Goal: Task Accomplishment & Management: Complete application form

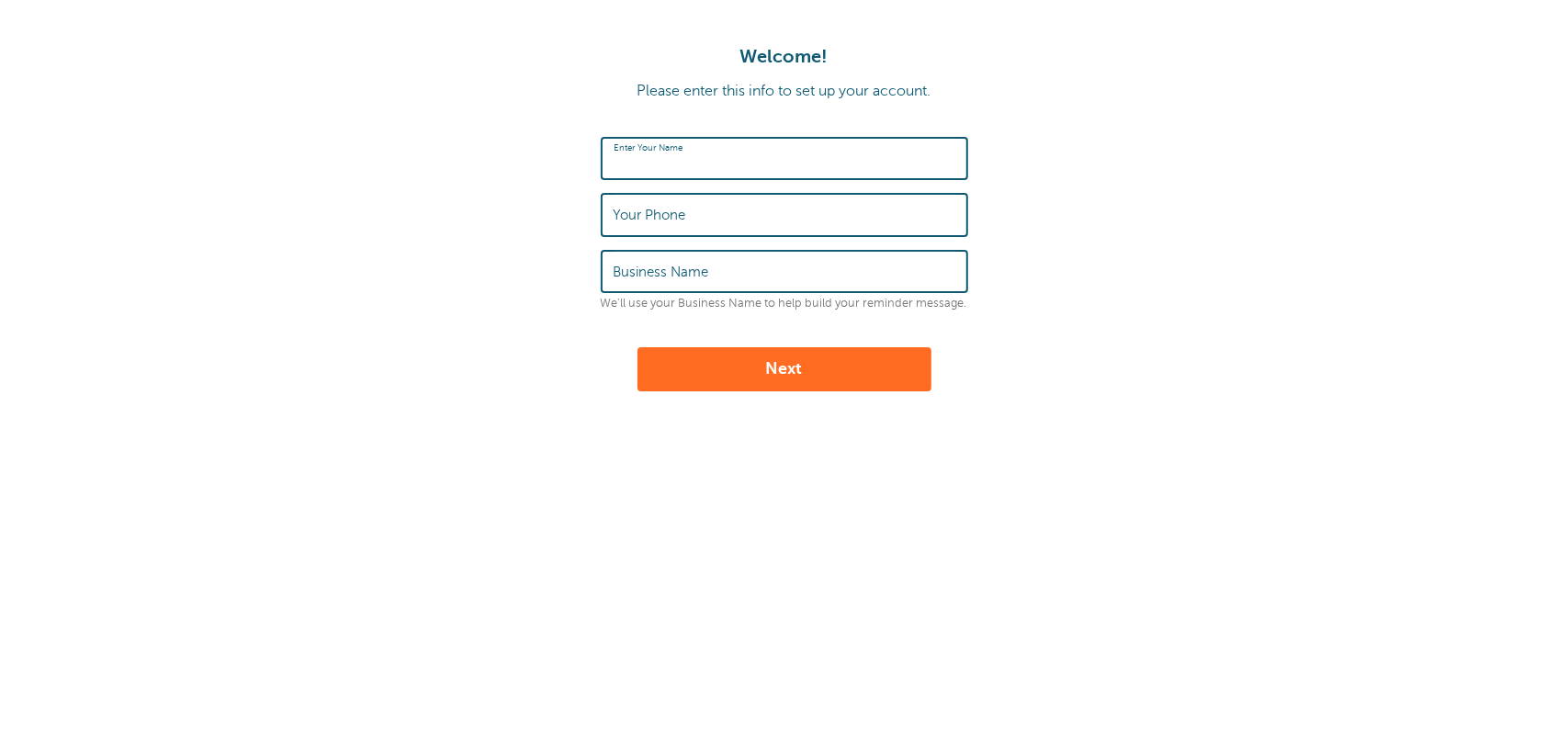
click at [644, 148] on div "Enter Your Name" at bounding box center [784, 158] width 368 height 43
type input "[PERSON_NAME]"
type input "8178196475"
click at [772, 276] on input "[GEOGRAPHIC_DATA]" at bounding box center [784, 271] width 342 height 40
type input "F"
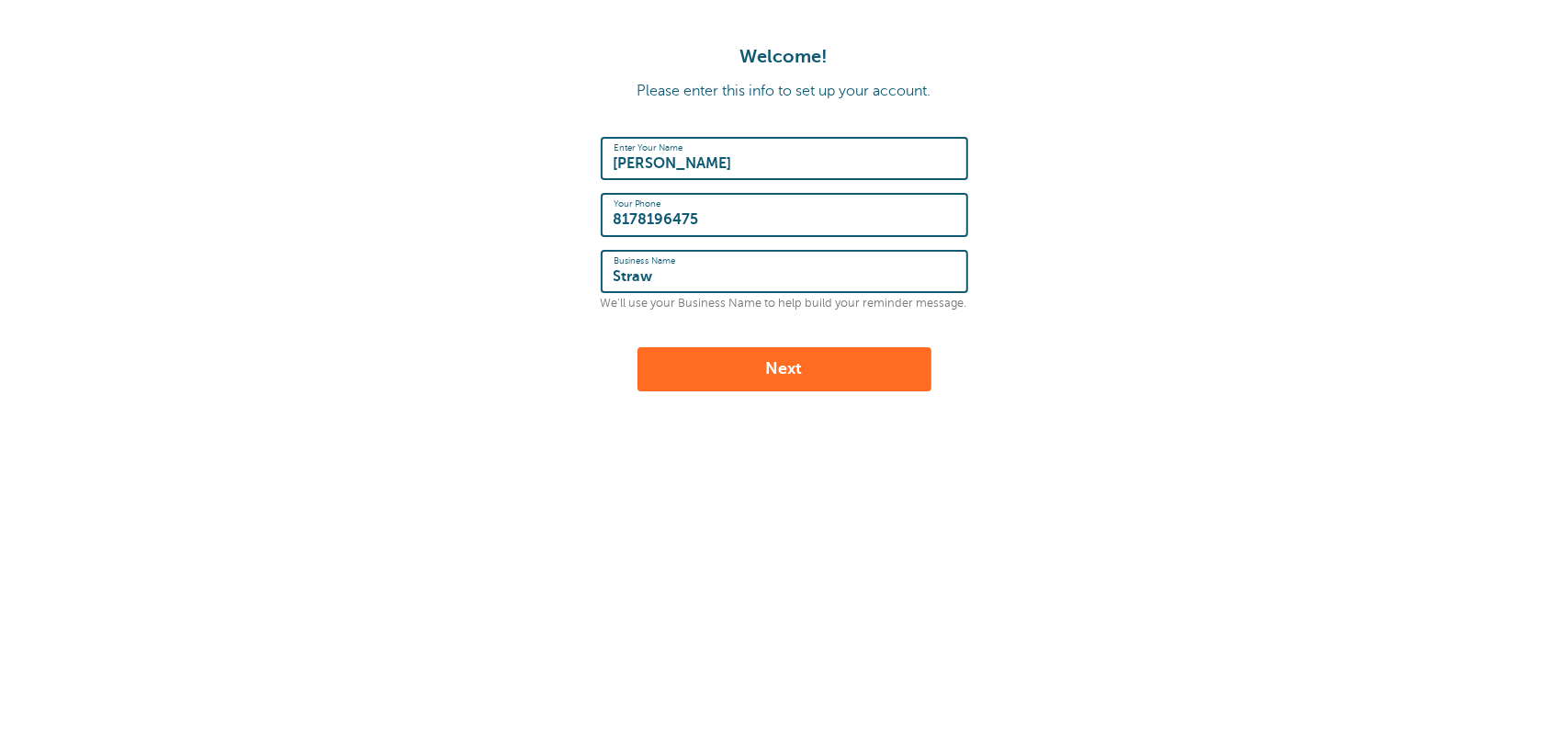
type input "Strawberry Creek Services"
click at [790, 372] on button "Next" at bounding box center [784, 369] width 294 height 44
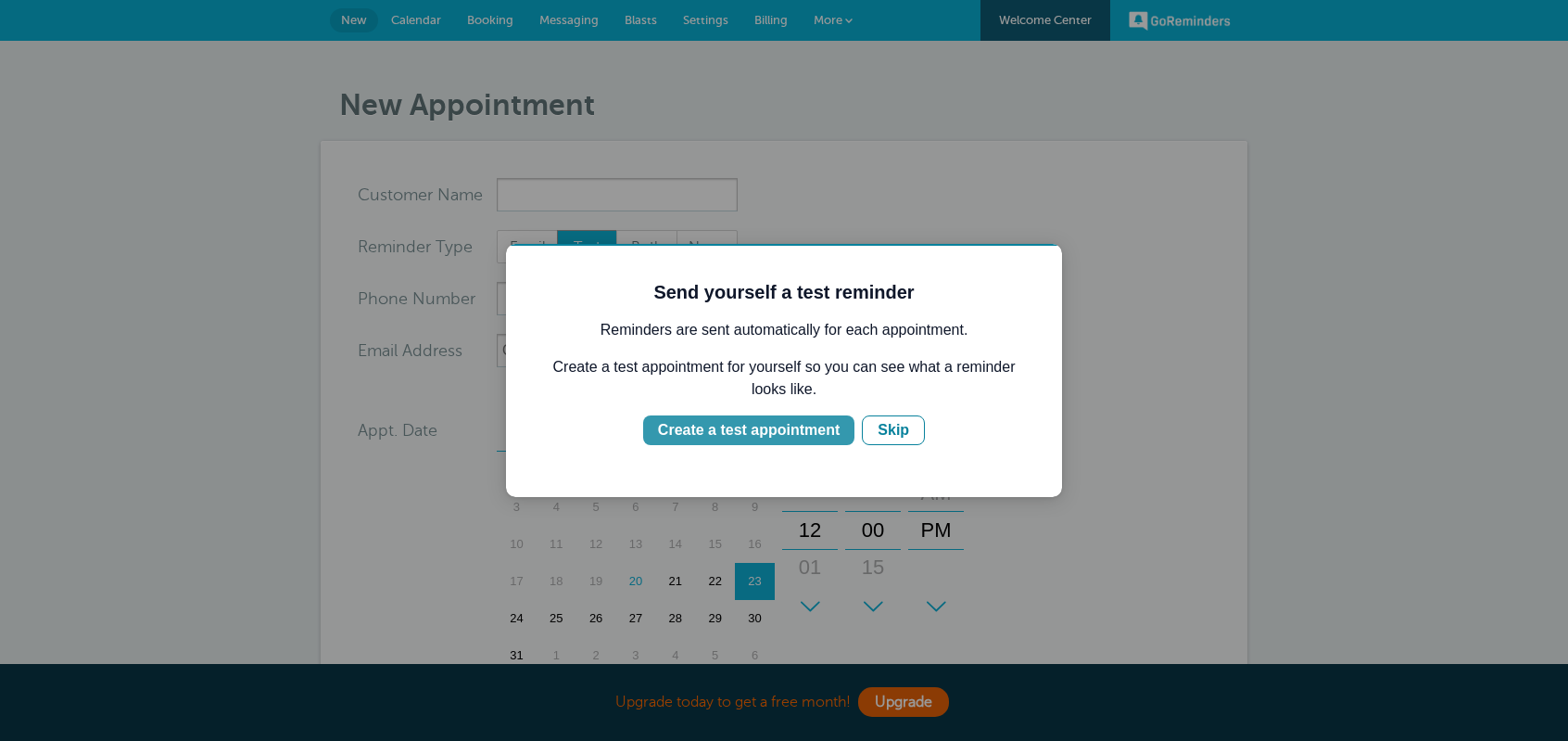
click at [775, 429] on div "Create a test appointment" at bounding box center [748, 429] width 182 height 22
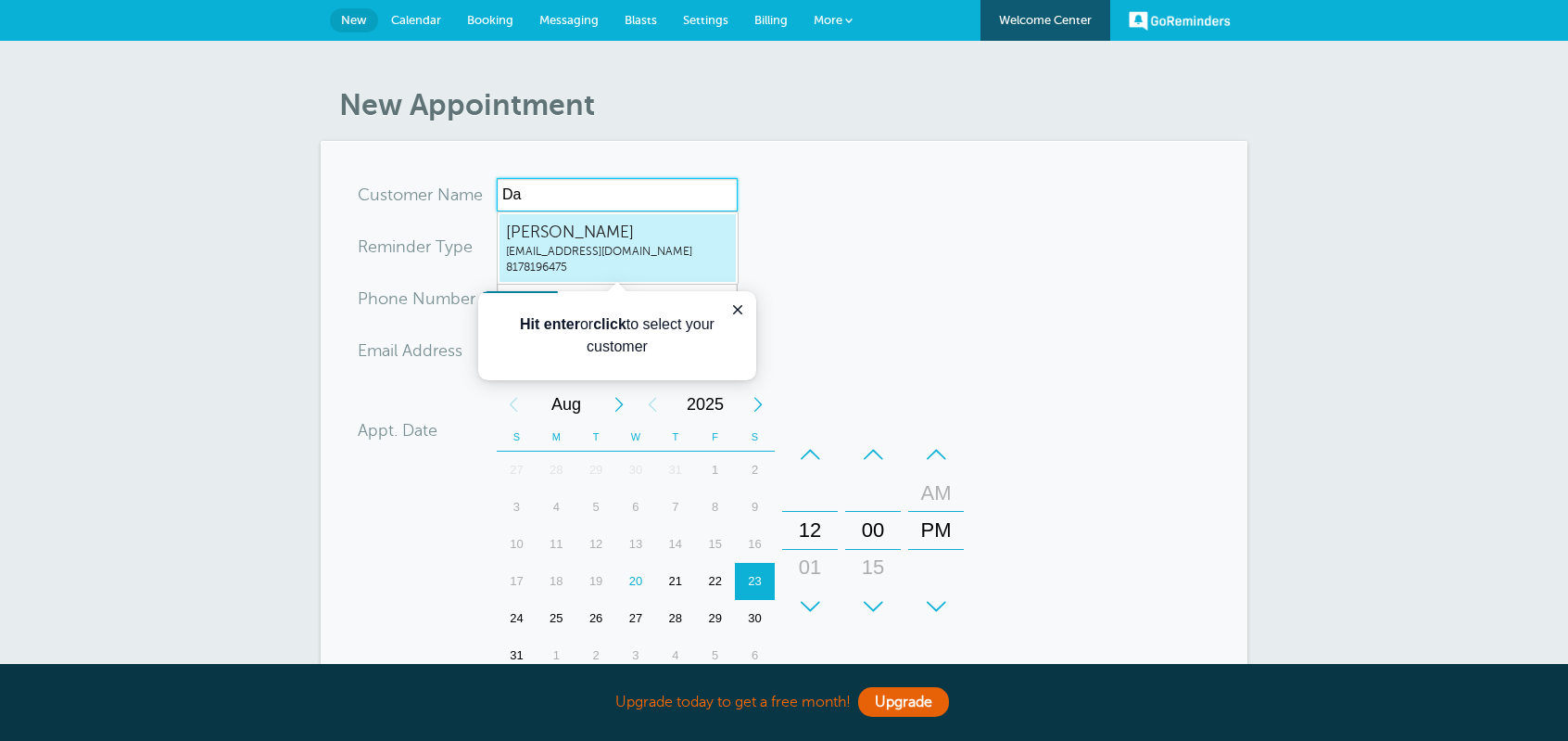
click at [562, 224] on span "Danny Hill" at bounding box center [617, 233] width 223 height 23
type input "DannyHilldrhill73@gmail.com8178196475"
type input "Danny Hill"
type input "8178196475"
type input "[EMAIL_ADDRESS][DOMAIN_NAME]"
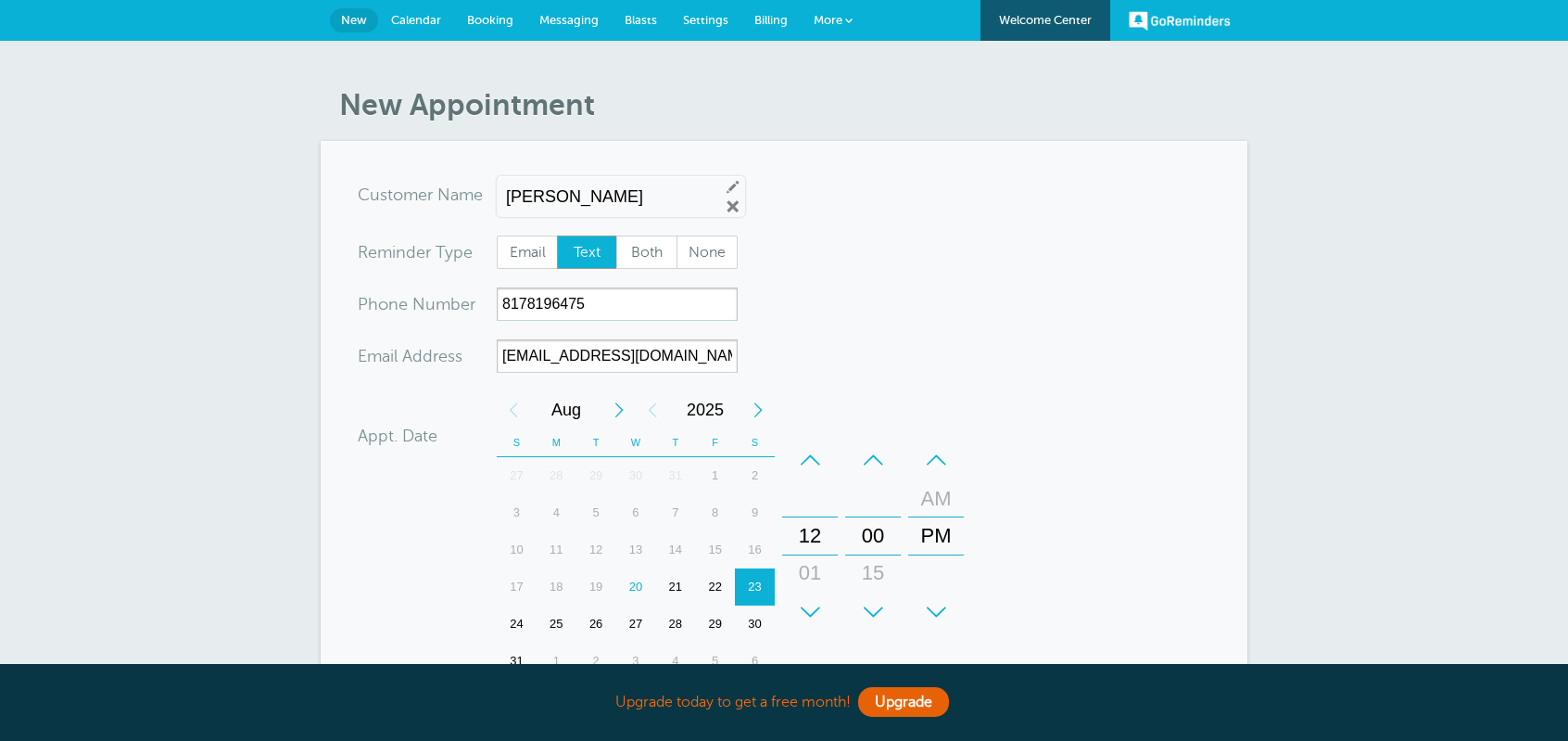
scroll to position [523, 0]
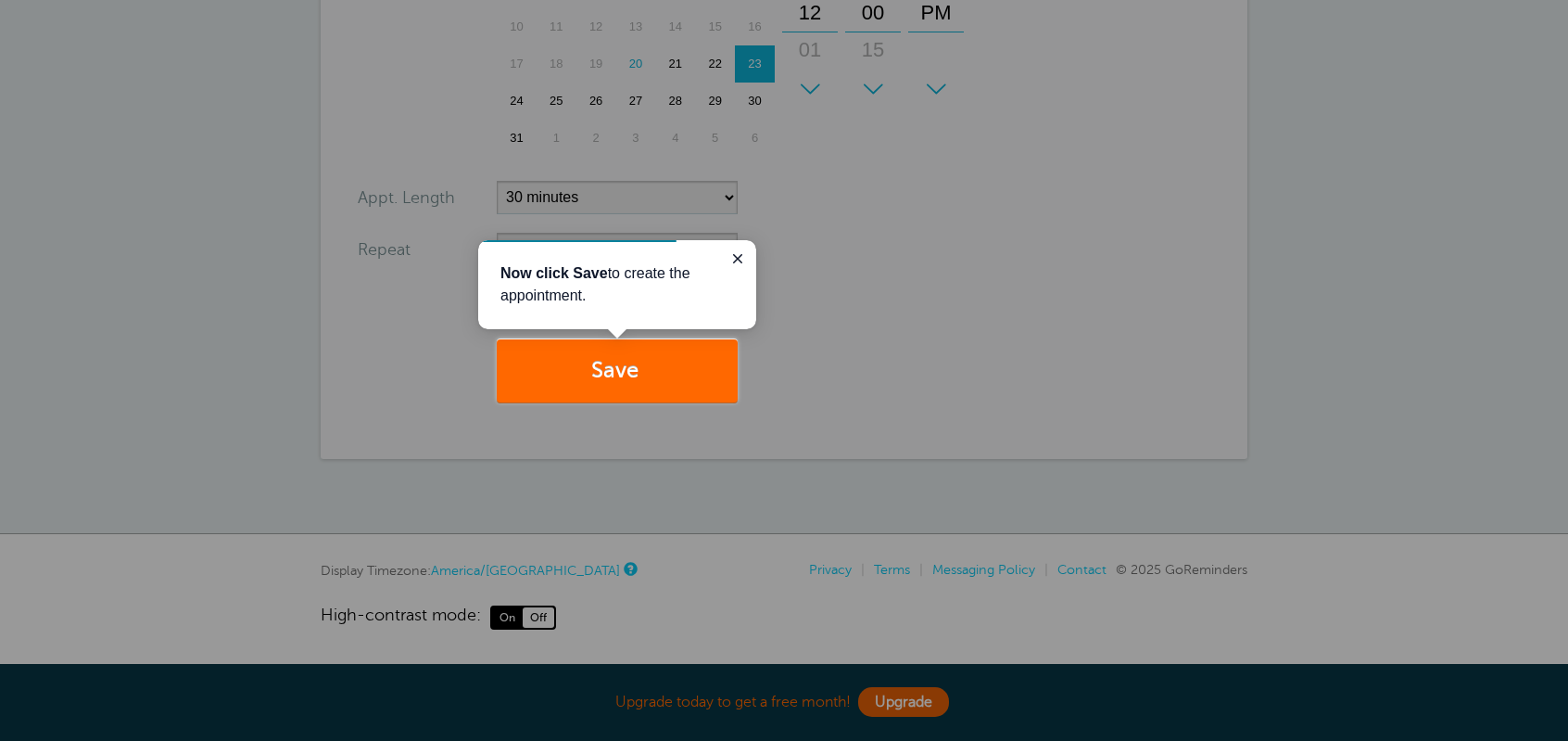
click at [822, 281] on div at bounding box center [1152, 201] width 830 height 402
click at [736, 256] on icon "Close guide" at bounding box center [737, 258] width 15 height 15
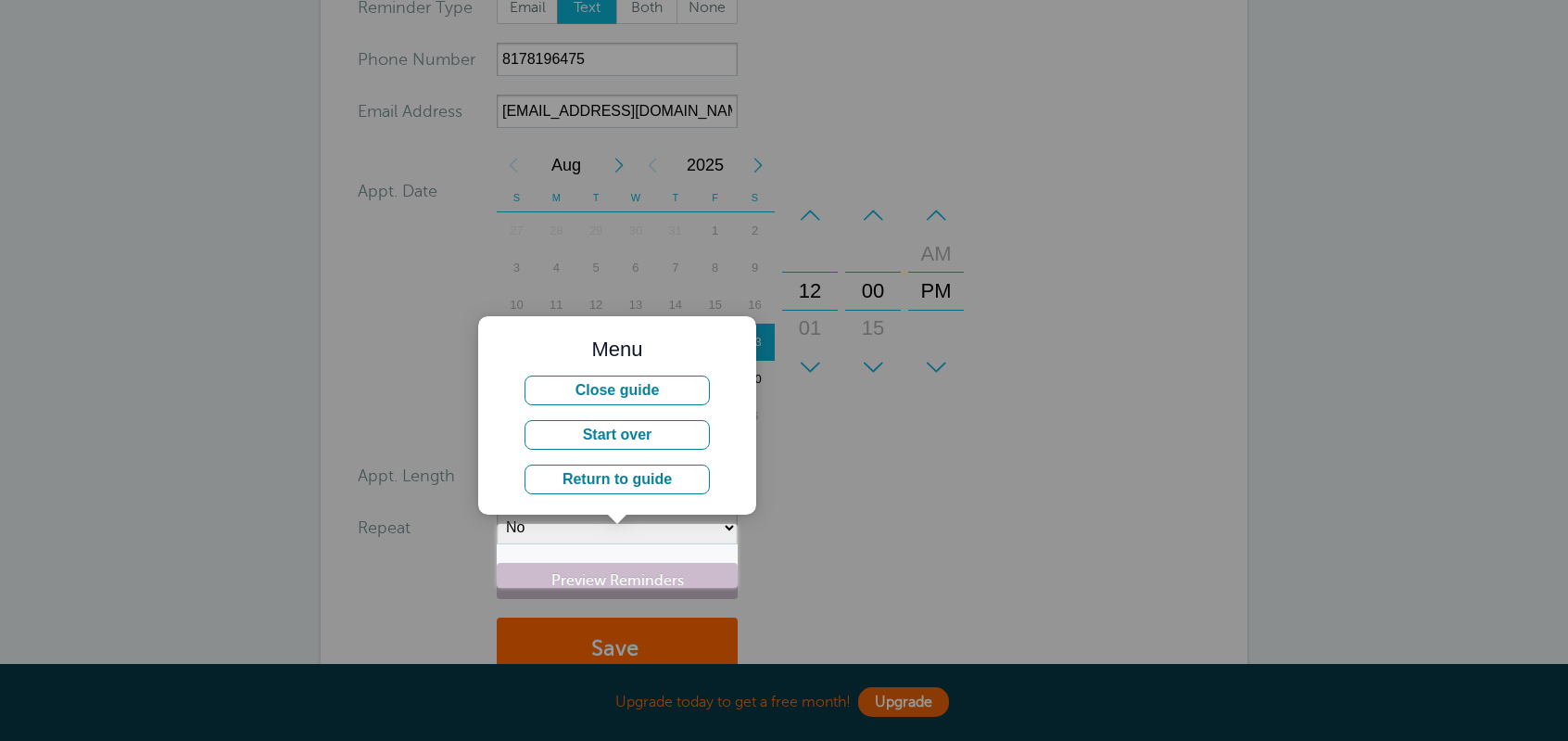
scroll to position [152, 0]
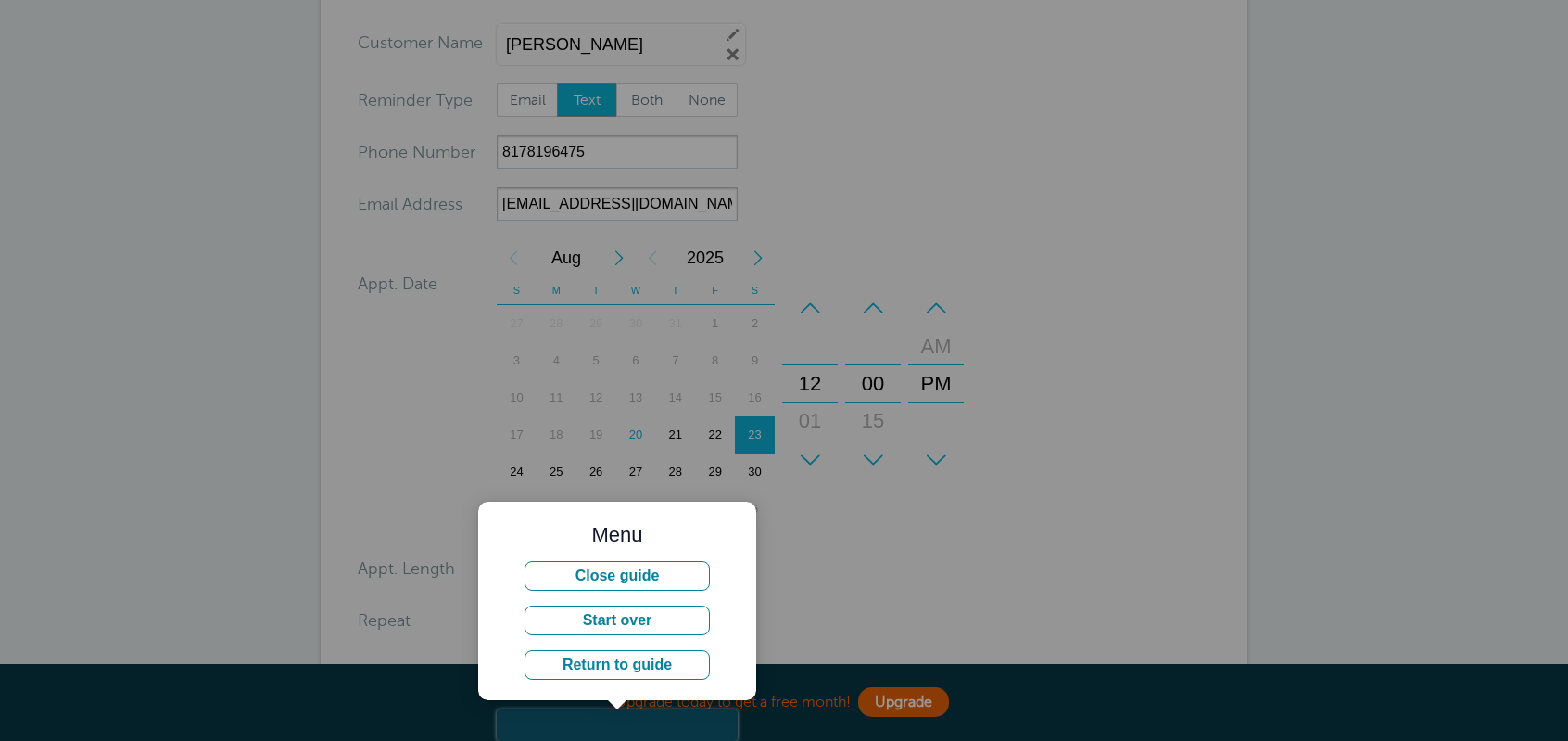
click at [832, 175] on div at bounding box center [1152, 387] width 830 height 773
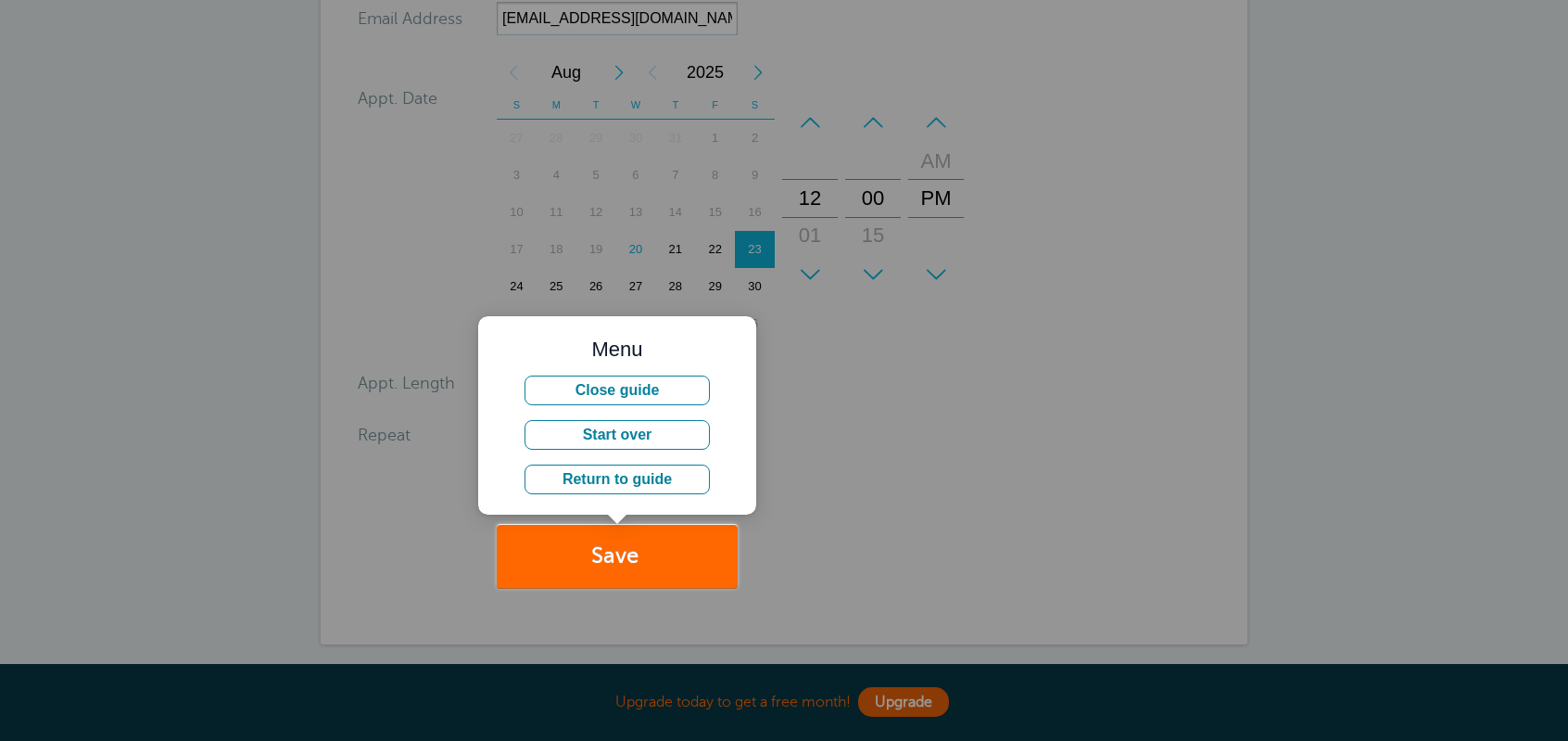
scroll to position [430, 0]
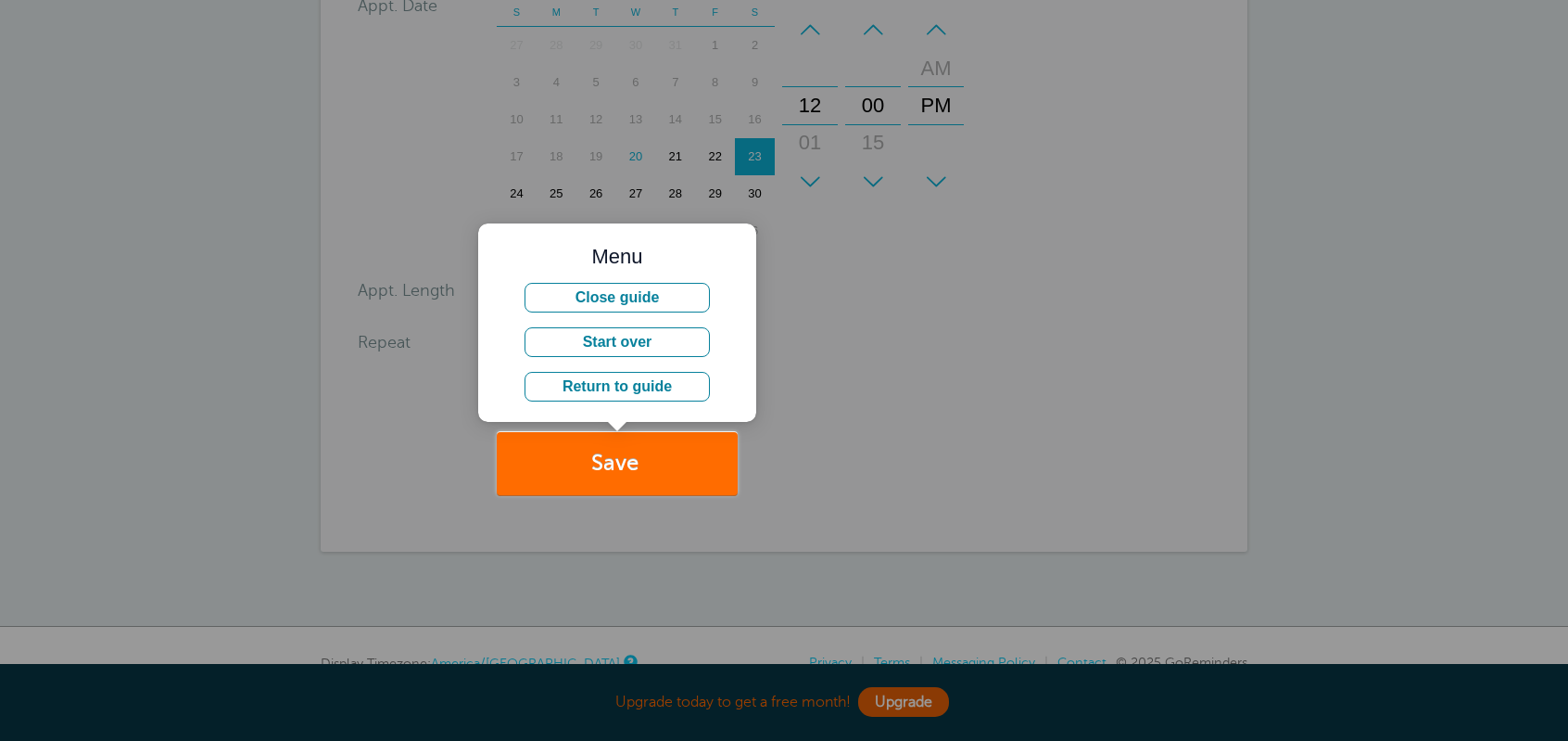
click at [606, 471] on button "Save" at bounding box center [617, 464] width 241 height 64
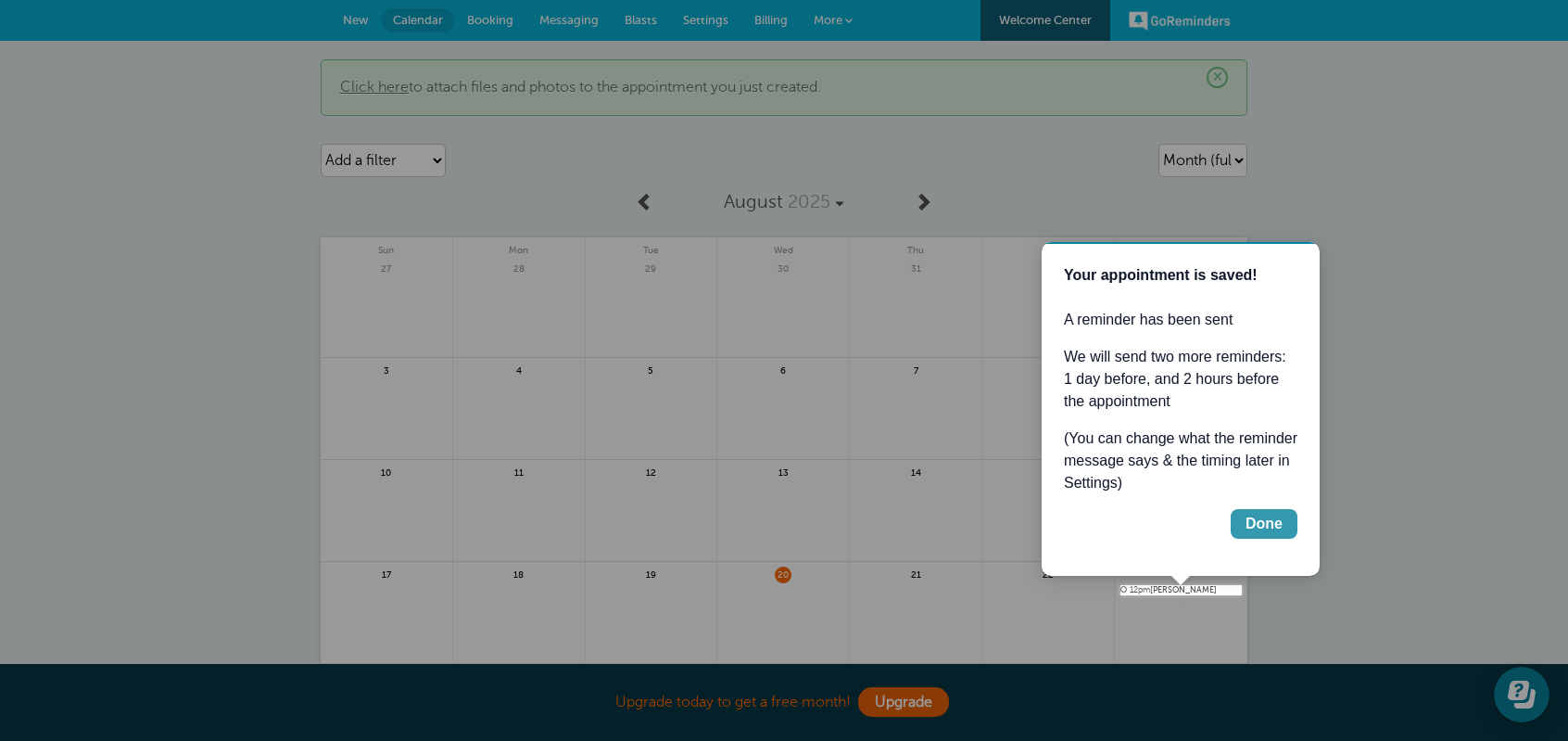
click at [1253, 533] on div "Done" at bounding box center [1264, 524] width 37 height 22
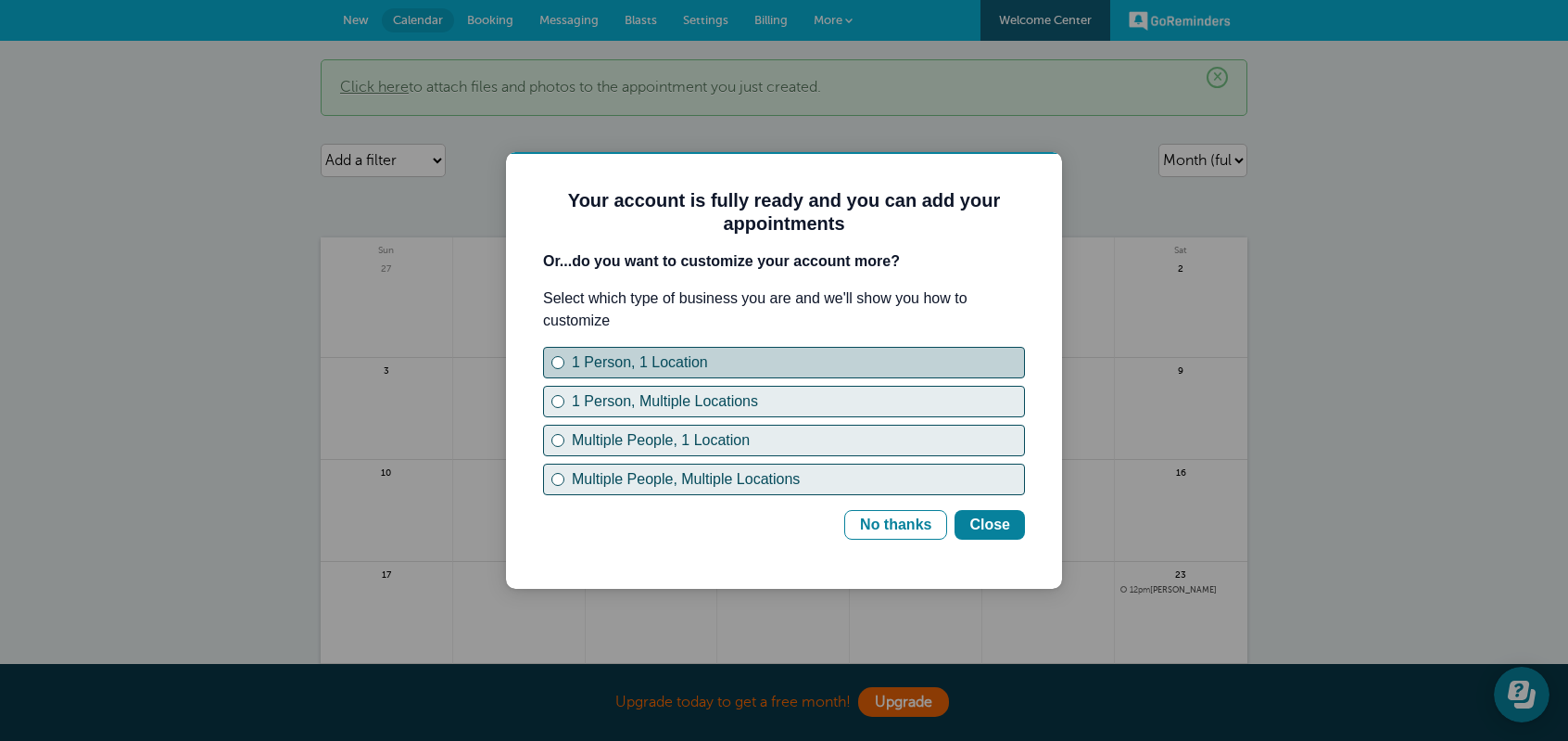
click at [555, 361] on div "1 Person, 1 Location" at bounding box center [558, 362] width 8 height 8
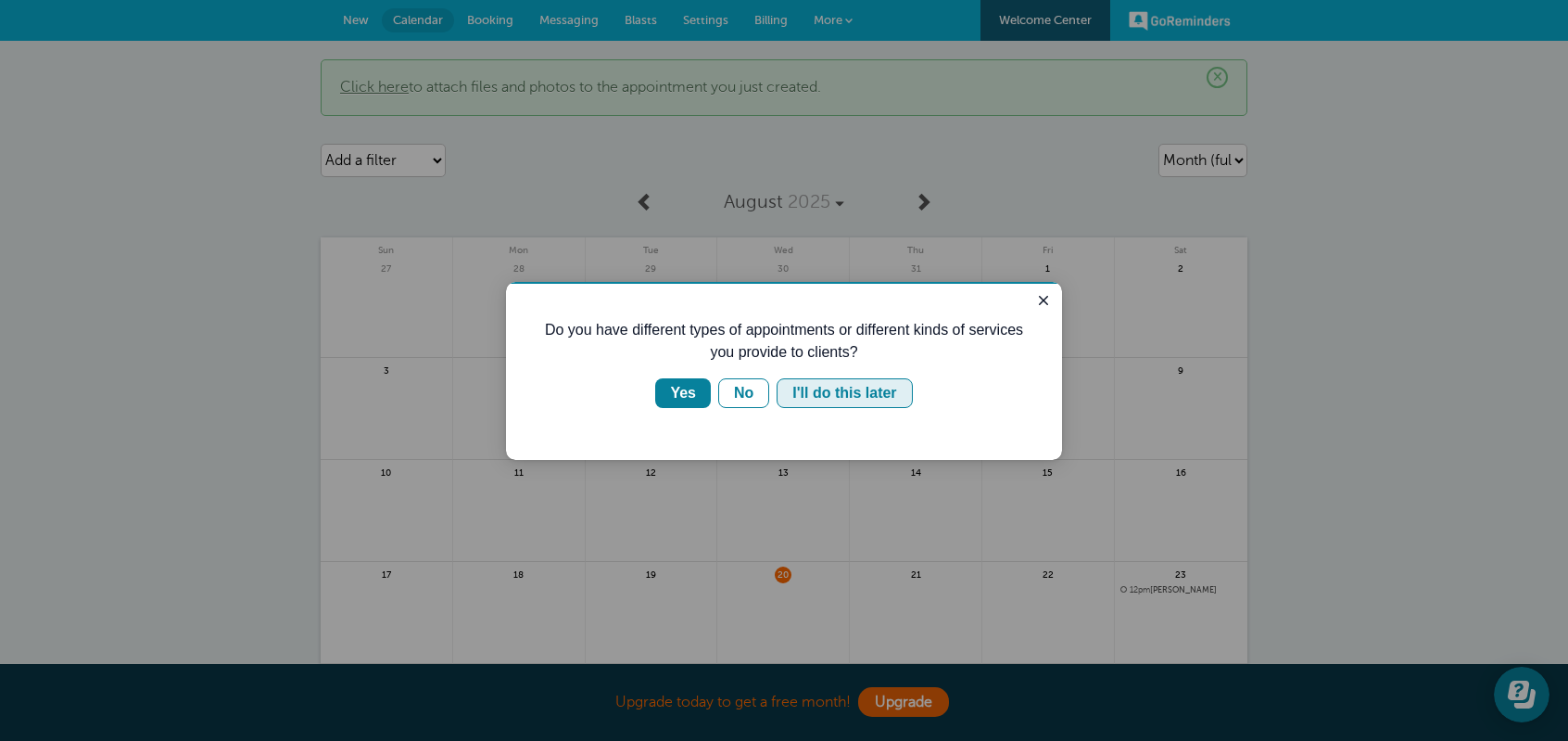
click at [822, 397] on div "I'll do this later" at bounding box center [844, 392] width 104 height 22
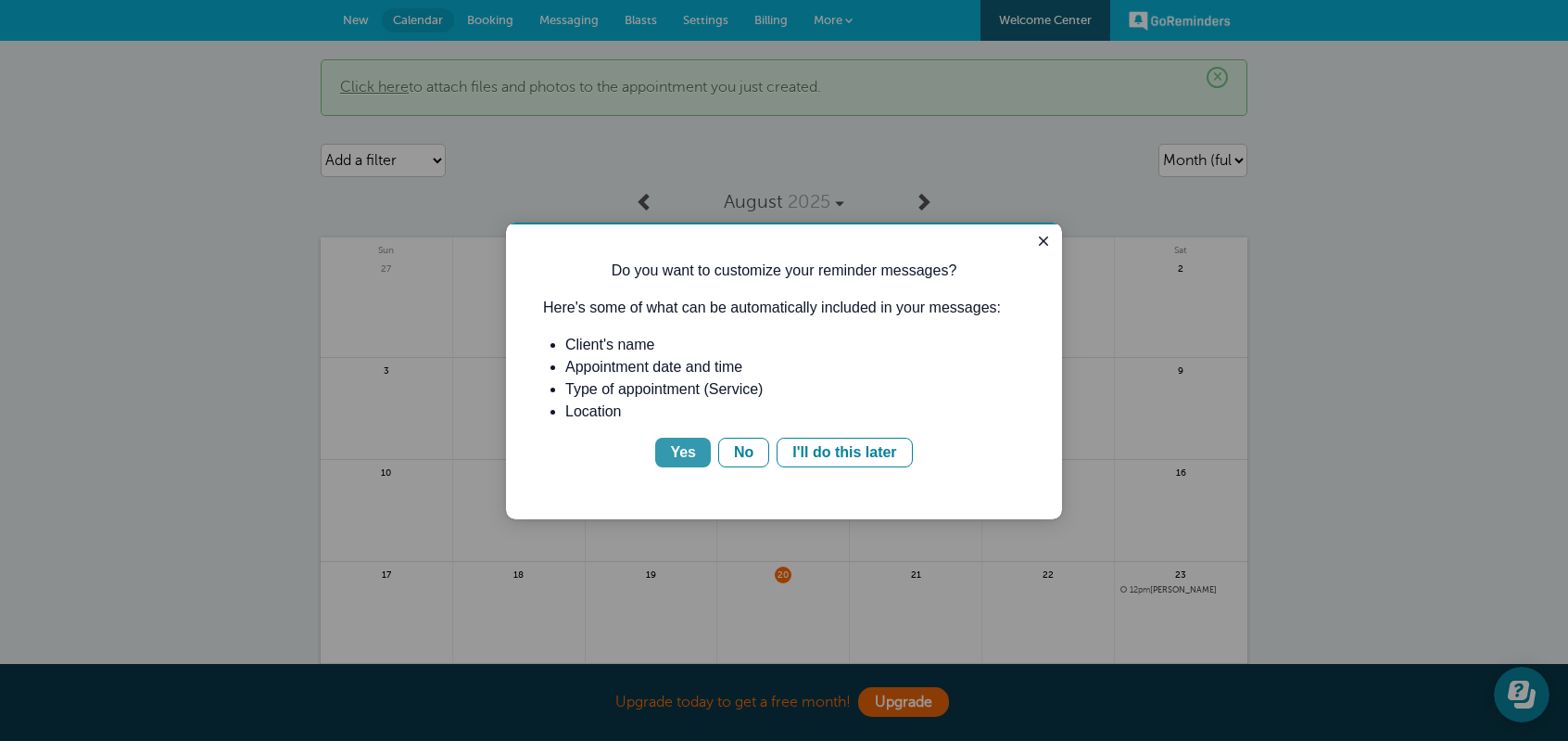
click at [675, 454] on div "Yes" at bounding box center [682, 452] width 26 height 22
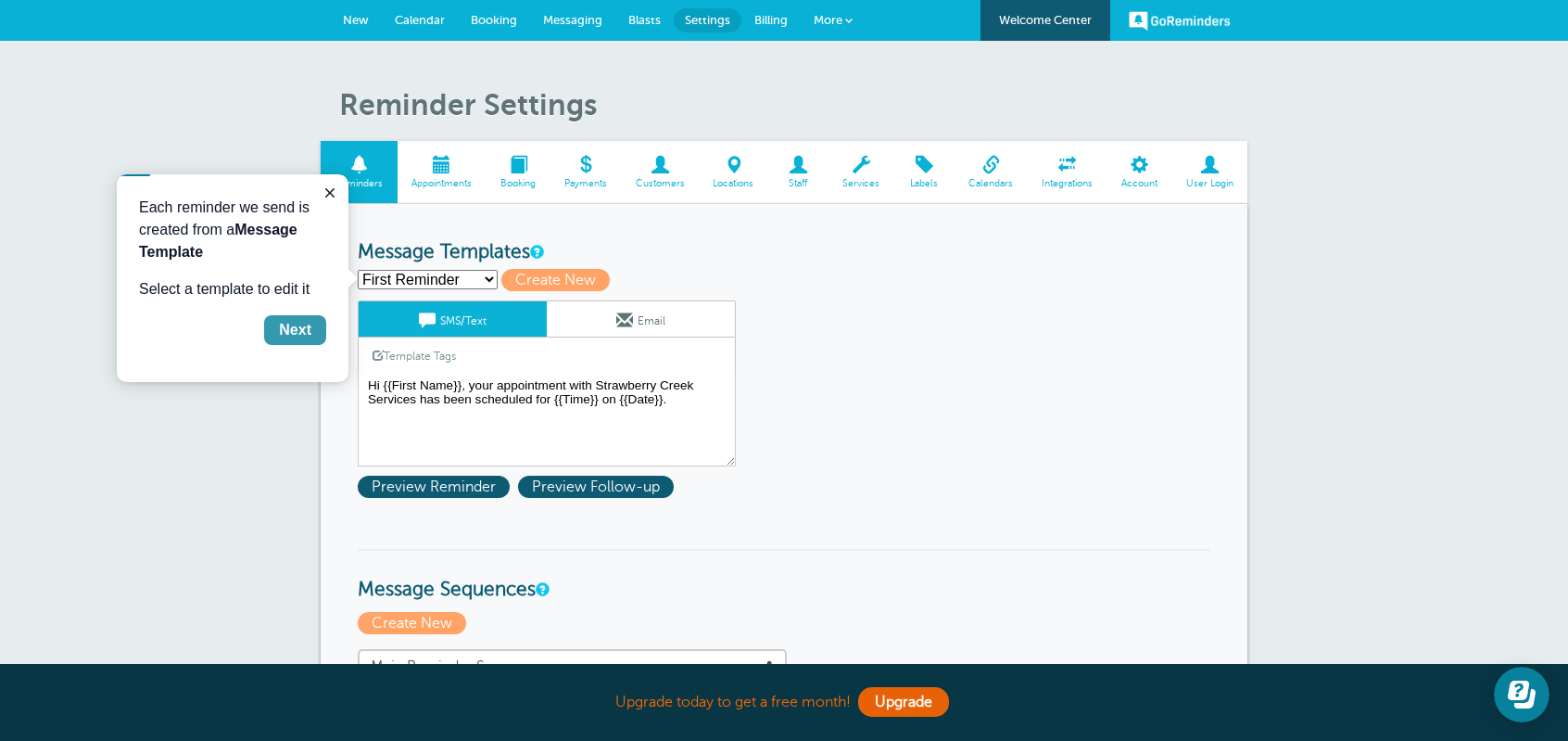
click at [308, 331] on div "Next" at bounding box center [295, 330] width 32 height 22
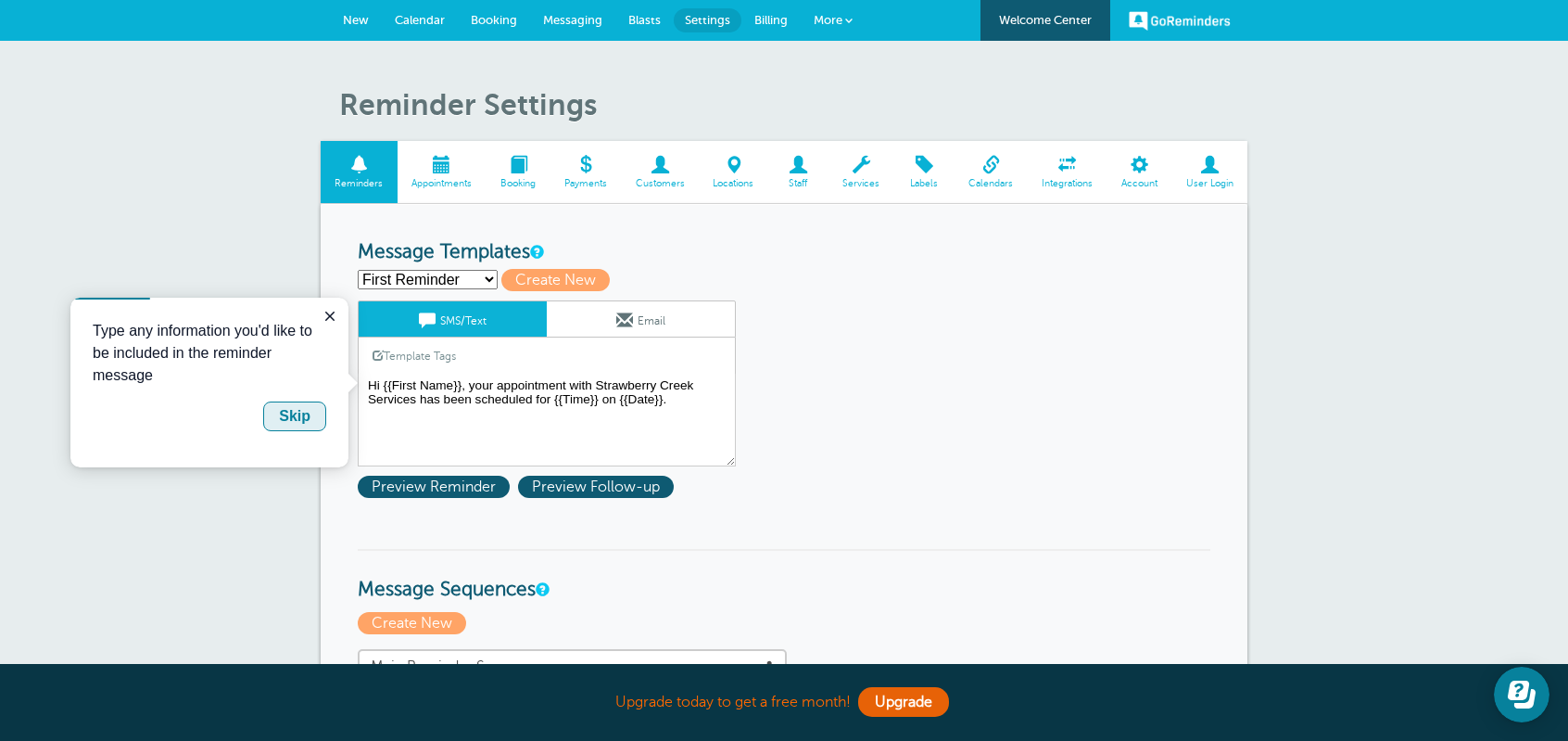
click at [302, 416] on div "Skip" at bounding box center [295, 416] width 31 height 22
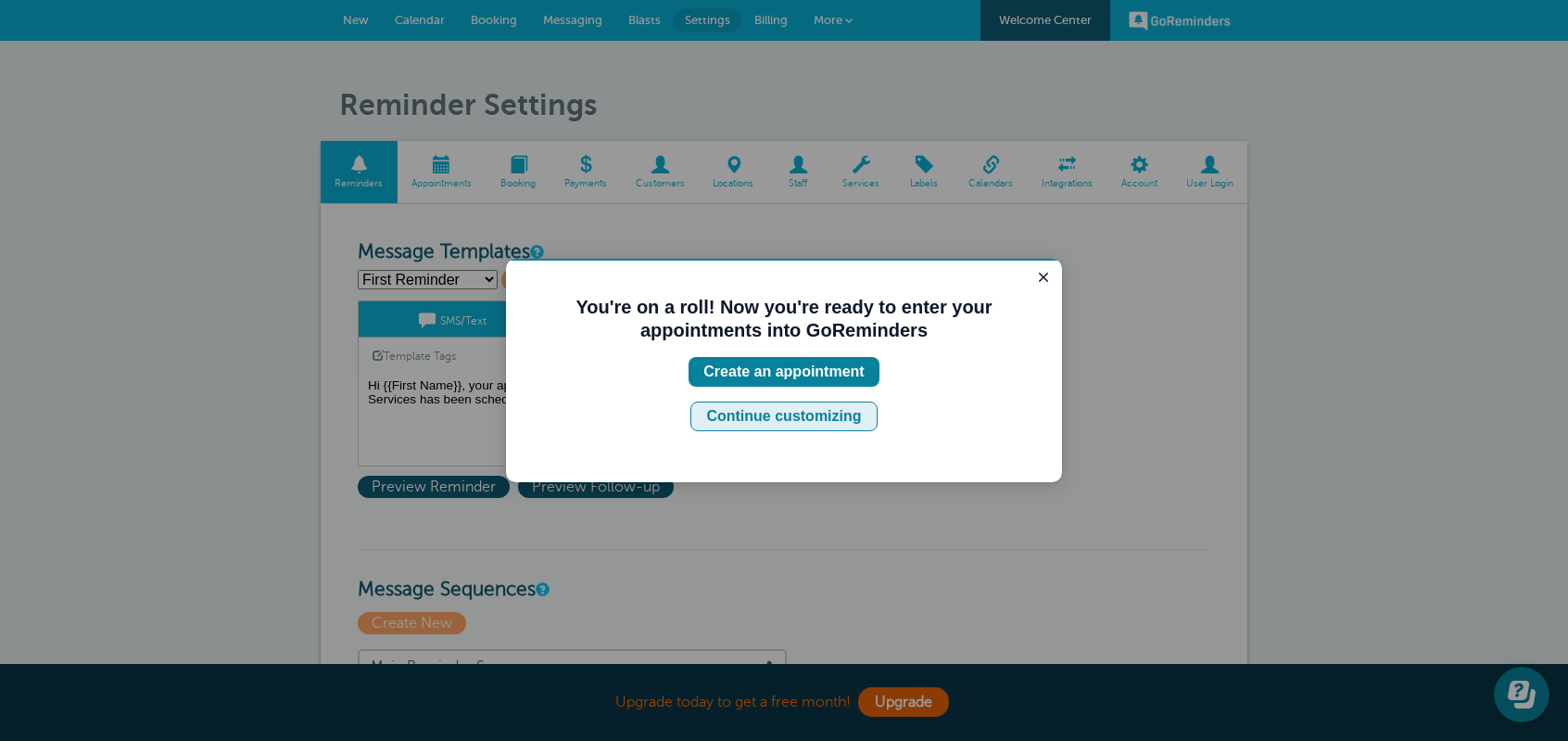
click at [855, 418] on div "Continue customizing" at bounding box center [784, 416] width 155 height 22
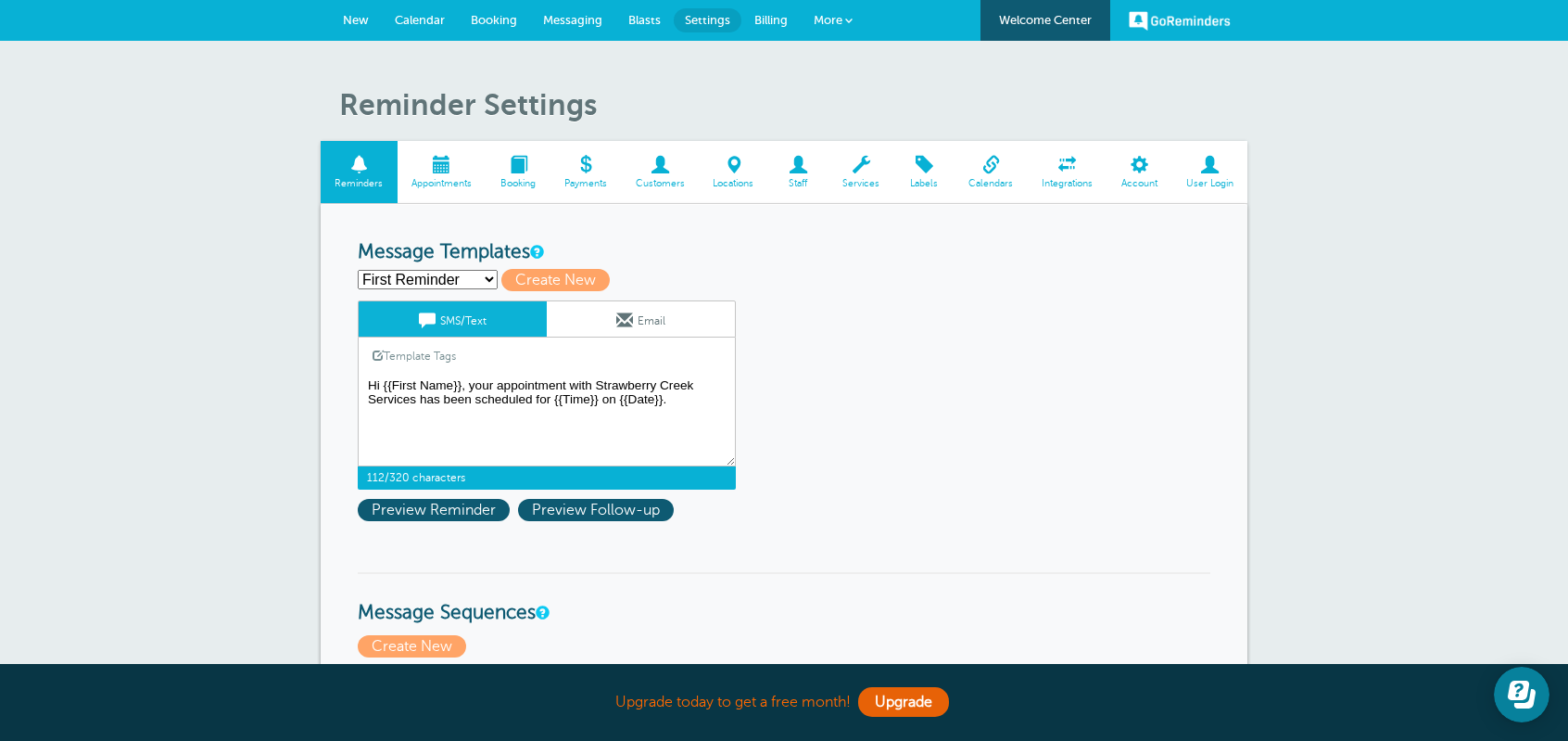
click at [566, 381] on textarea "Hi {{First Name}}, your appointment with Strawberry Creek Services has been sch…" at bounding box center [547, 420] width 378 height 93
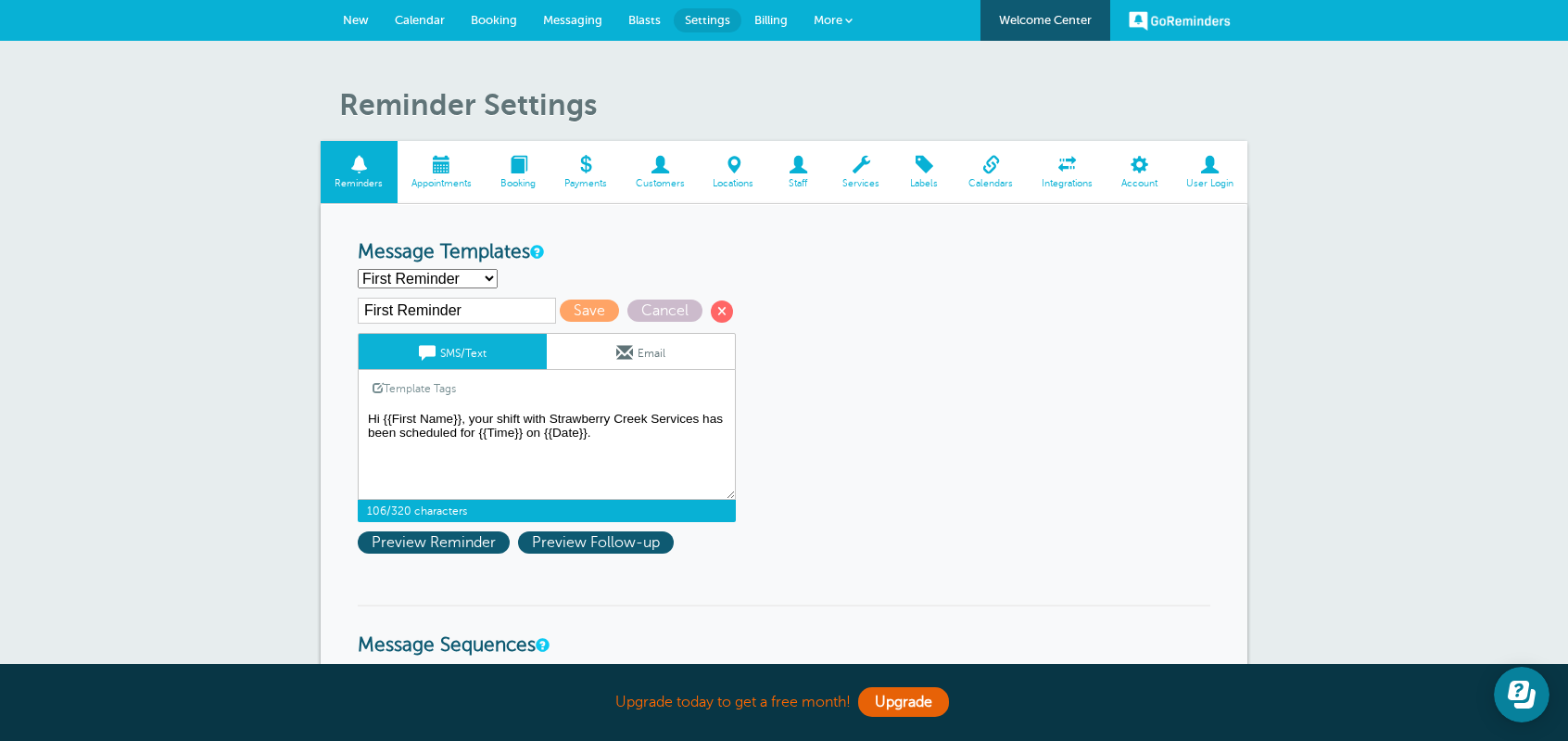
click at [699, 420] on textarea "Hi {{First Name}}, your appointment with Strawberry Creek Services has been sch…" at bounding box center [547, 453] width 378 height 93
click at [395, 434] on textarea "Hi {{First Name}}, your appointment with Strawberry Creek Services has been sch…" at bounding box center [547, 453] width 378 height 93
type textarea "Hi {{First Name}}, your shift at [GEOGRAPHIC_DATA] is scheduled for {{Time}} on…"
click at [584, 314] on span "Save" at bounding box center [589, 311] width 59 height 22
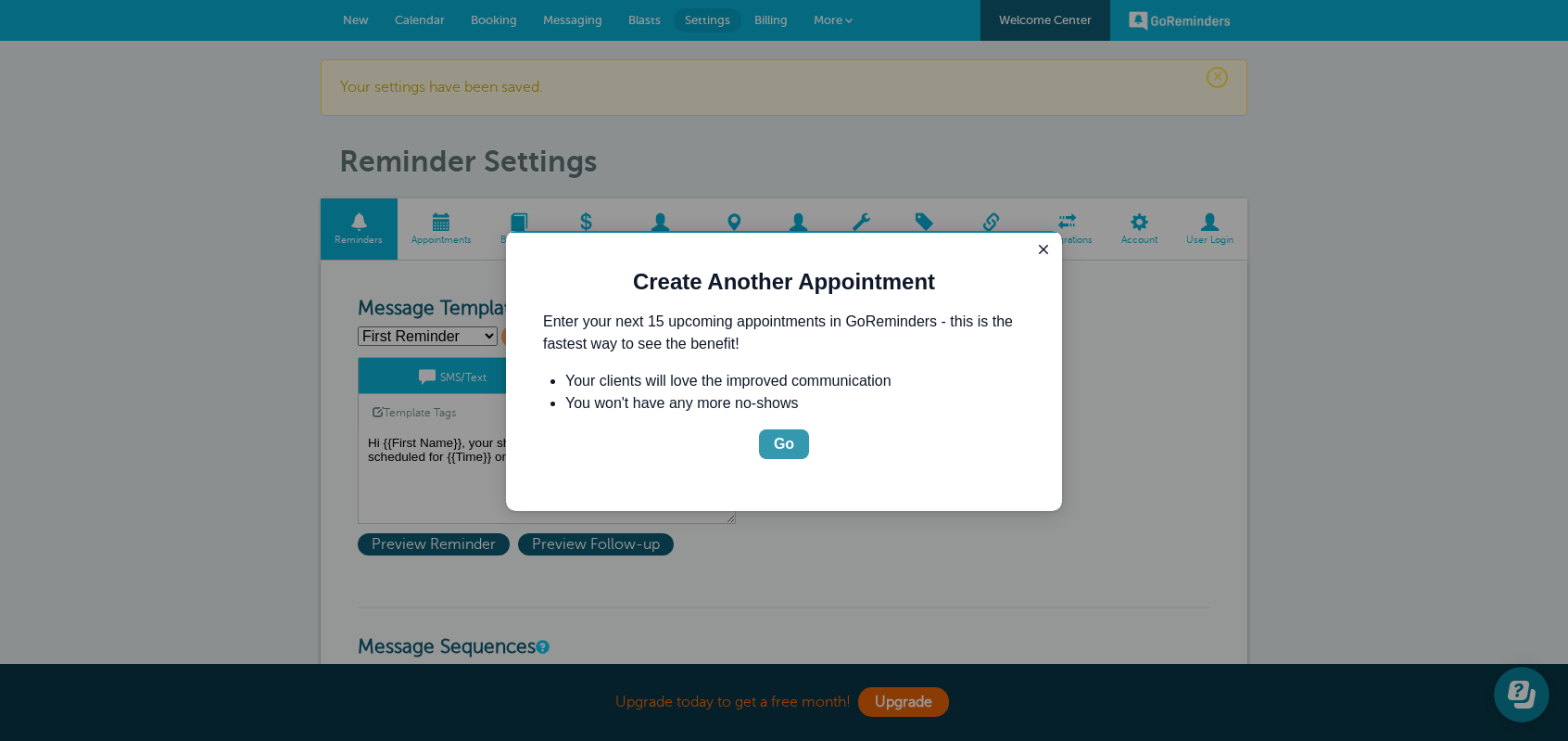
click at [773, 446] on button "Go" at bounding box center [784, 444] width 50 height 29
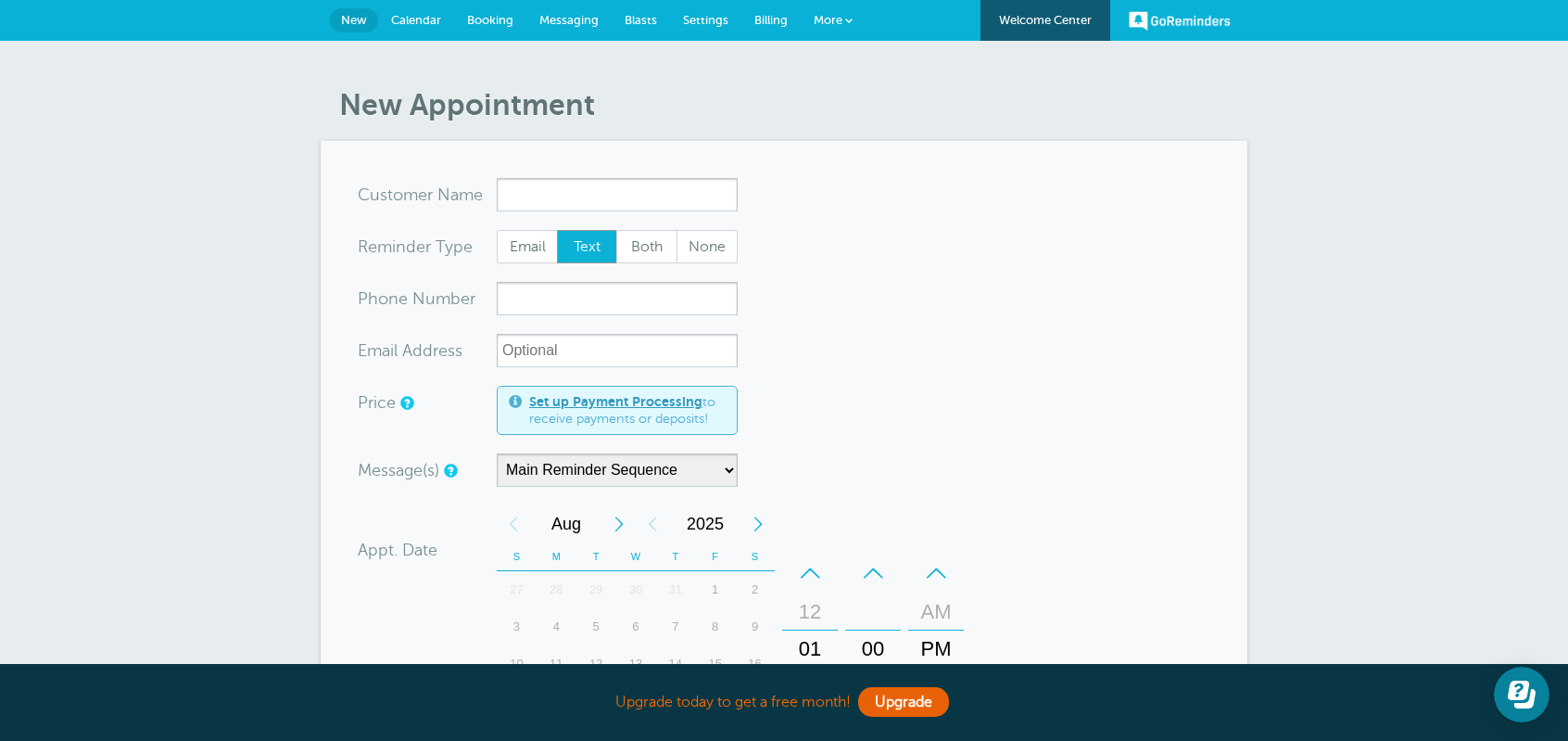
click at [647, 20] on span "Blasts" at bounding box center [640, 19] width 32 height 14
